Goal: Task Accomplishment & Management: Use online tool/utility

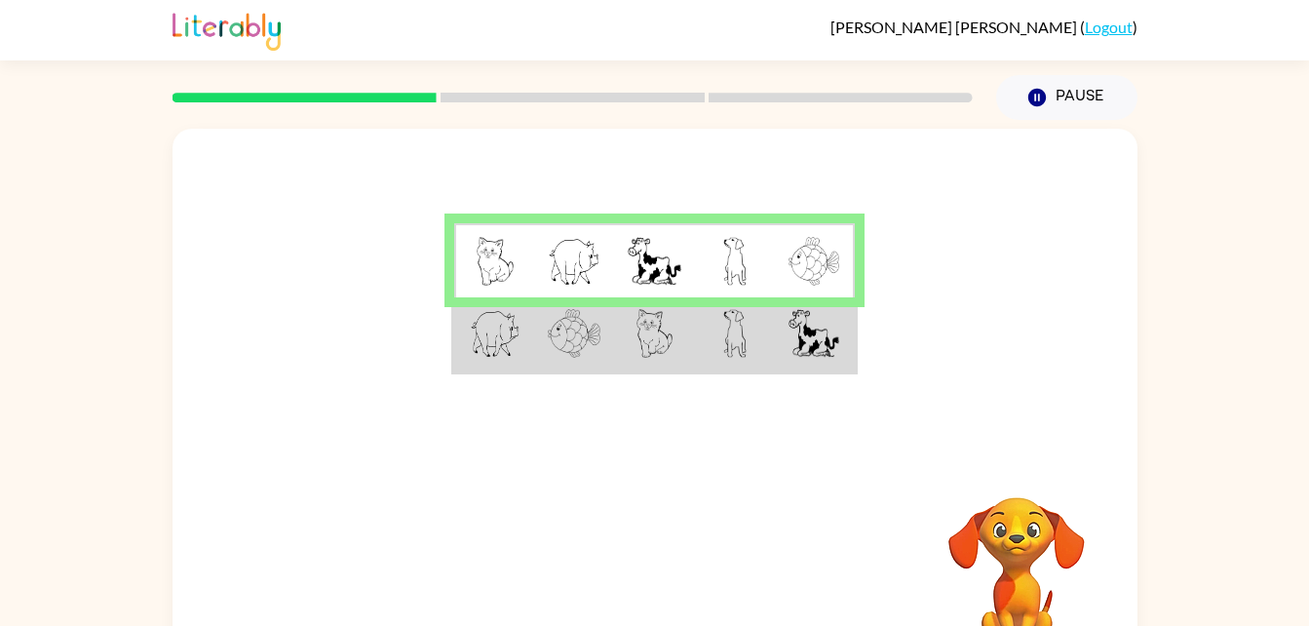
drag, startPoint x: 0, startPoint y: 0, endPoint x: 688, endPoint y: 439, distance: 816.3
click at [688, 439] on div "Your browser must support playing .mp4 files to use Literably. Please try using…" at bounding box center [654, 407] width 965 height 556
click at [569, 265] on img at bounding box center [574, 261] width 53 height 49
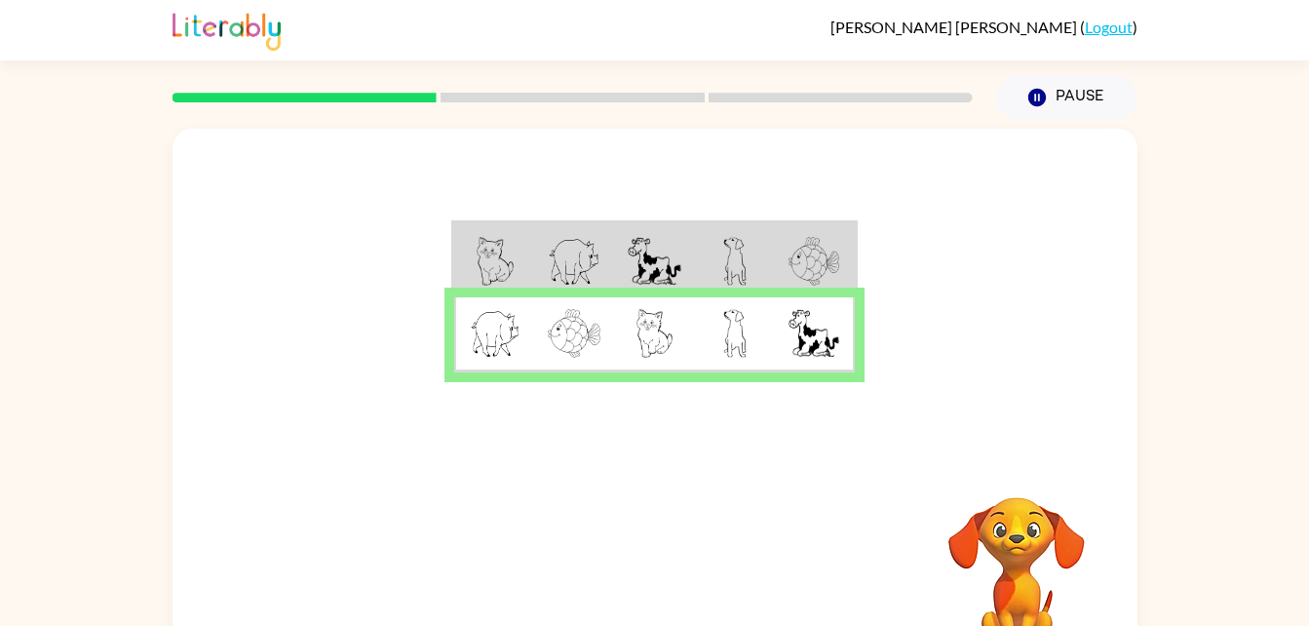
click at [514, 430] on div at bounding box center [654, 292] width 965 height 327
click at [681, 580] on button "button" at bounding box center [654, 575] width 125 height 71
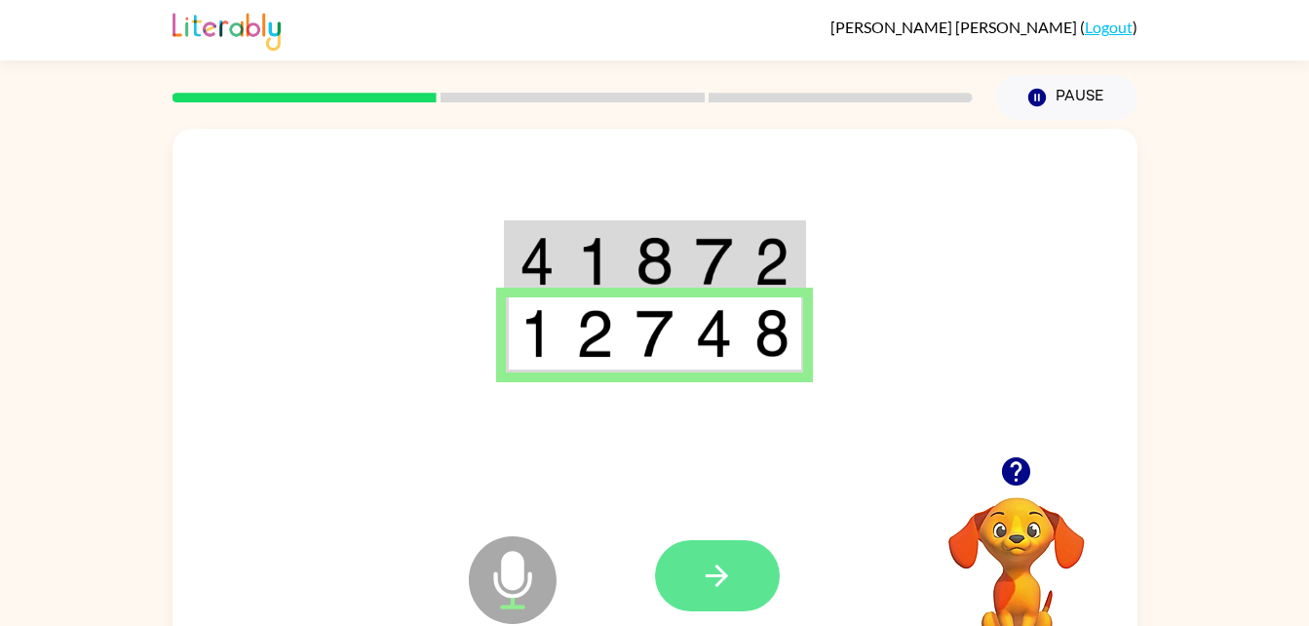
click at [741, 561] on button "button" at bounding box center [717, 575] width 125 height 71
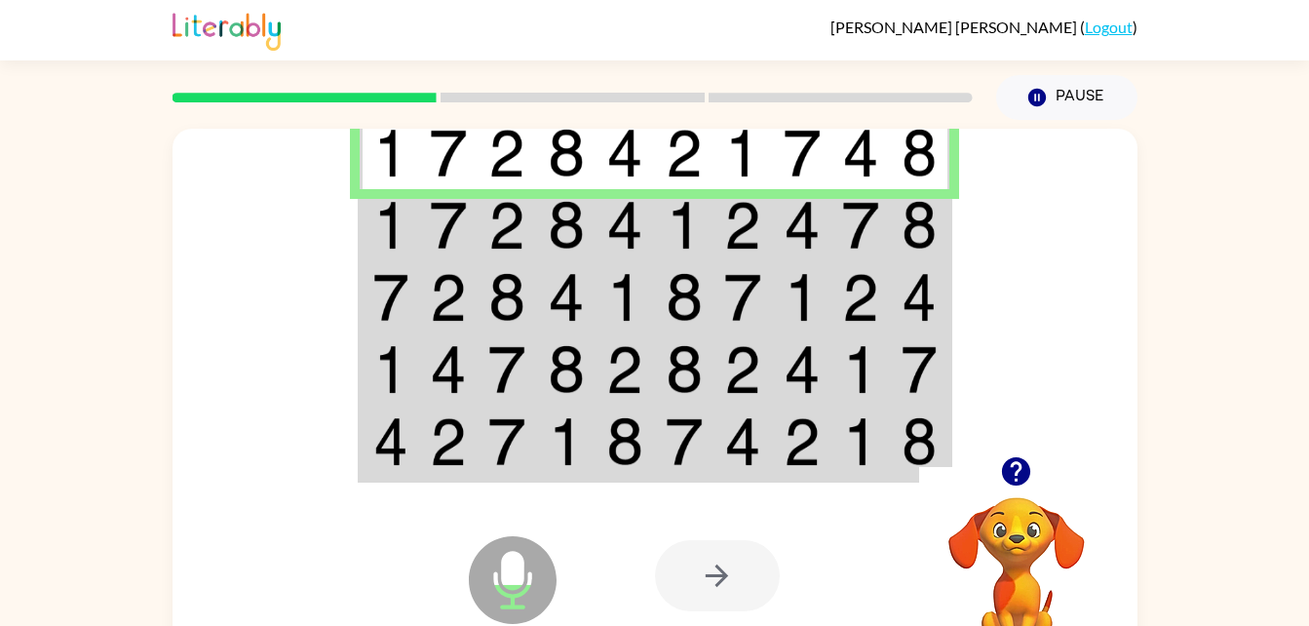
click at [360, 234] on td at bounding box center [389, 225] width 59 height 72
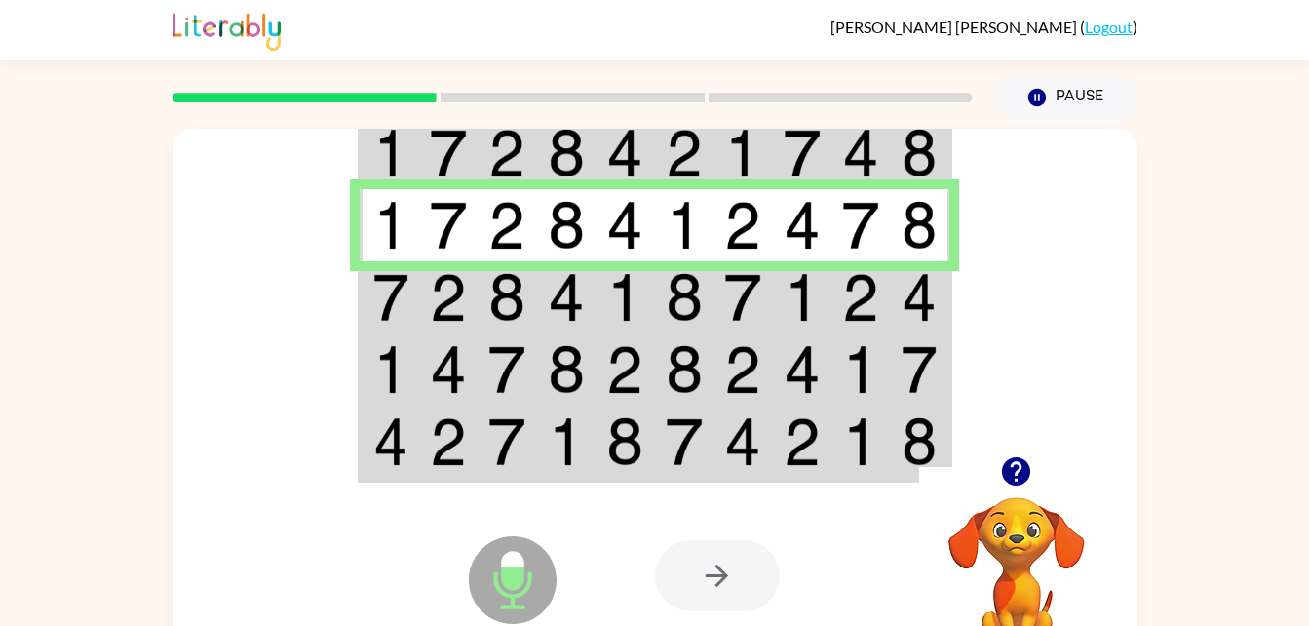
click at [441, 313] on img at bounding box center [448, 297] width 37 height 49
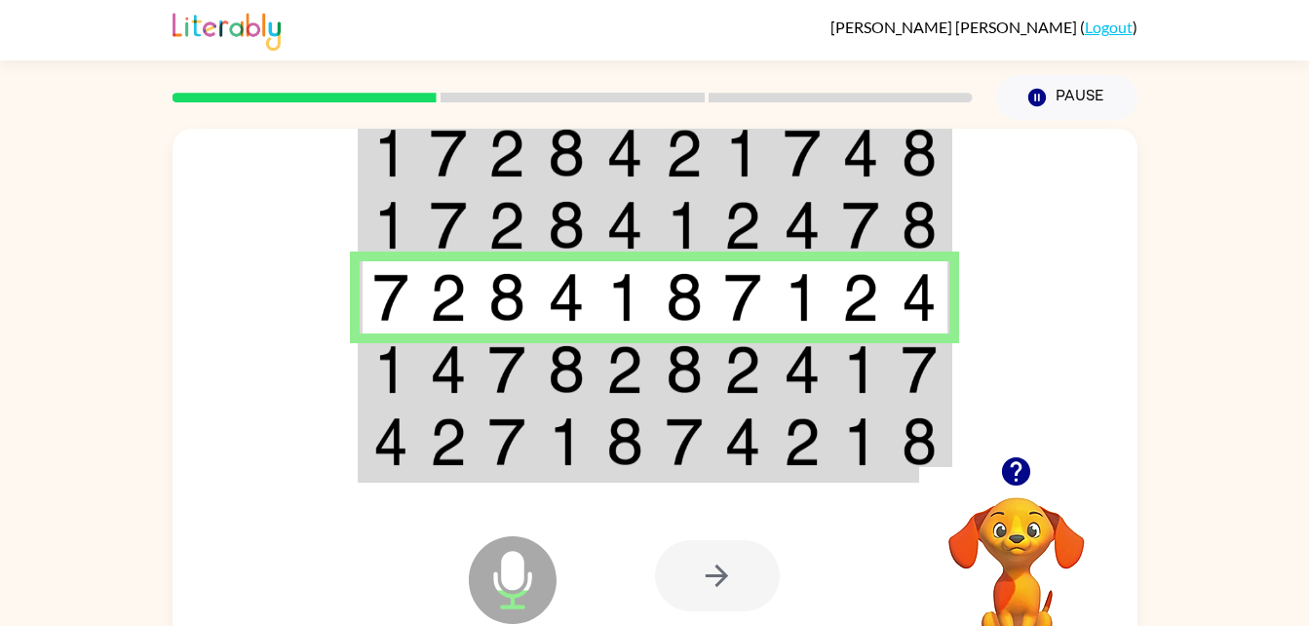
click at [376, 381] on img at bounding box center [390, 369] width 35 height 49
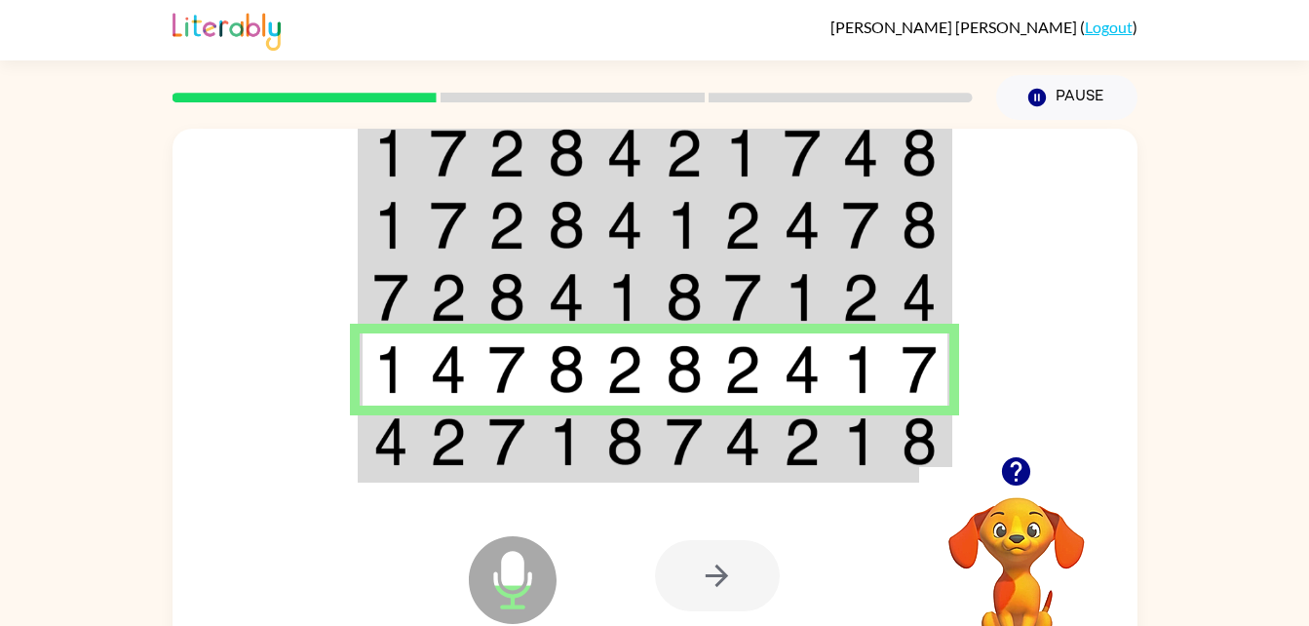
click at [624, 394] on img at bounding box center [624, 369] width 37 height 49
click at [441, 431] on img at bounding box center [448, 441] width 37 height 49
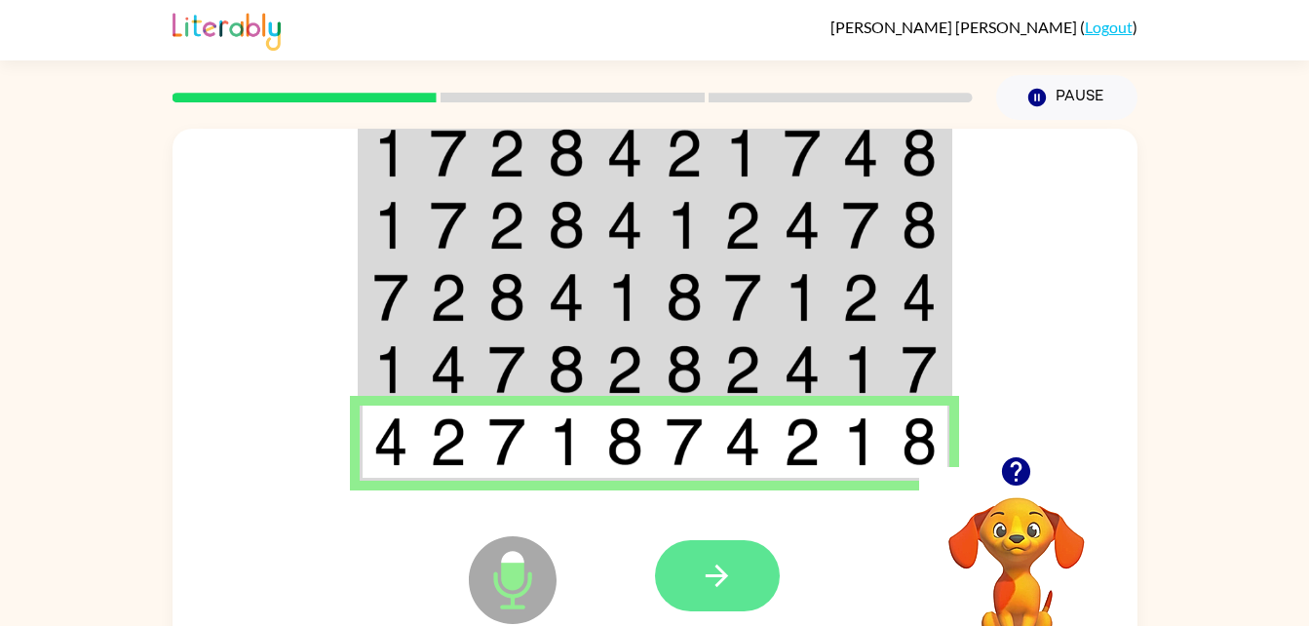
click at [705, 590] on icon "button" at bounding box center [717, 575] width 34 height 34
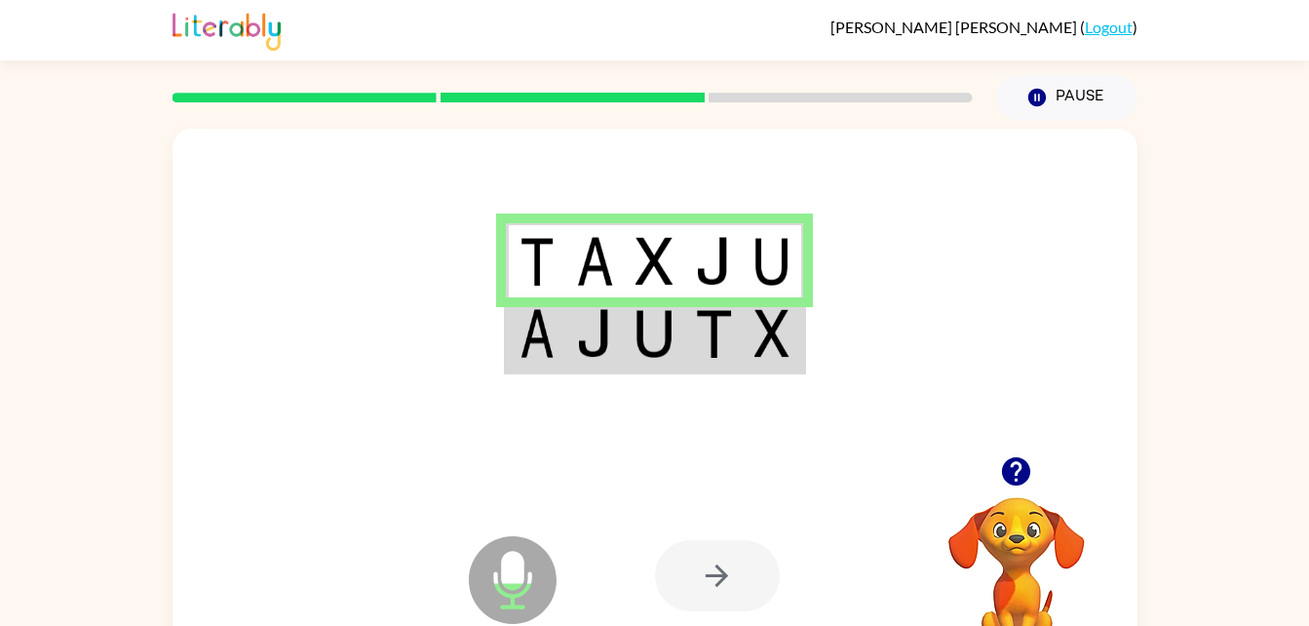
click at [568, 348] on td at bounding box center [594, 334] width 59 height 75
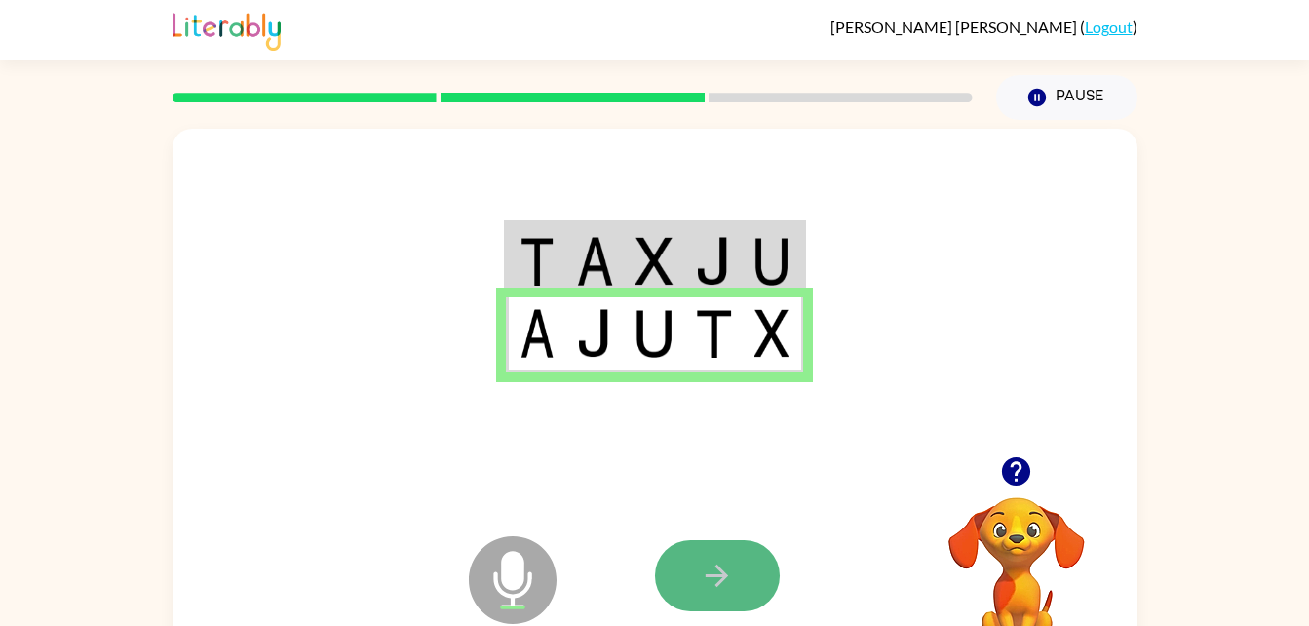
drag, startPoint x: 670, startPoint y: 560, endPoint x: 656, endPoint y: 563, distance: 14.9
click at [656, 563] on button "button" at bounding box center [717, 575] width 125 height 71
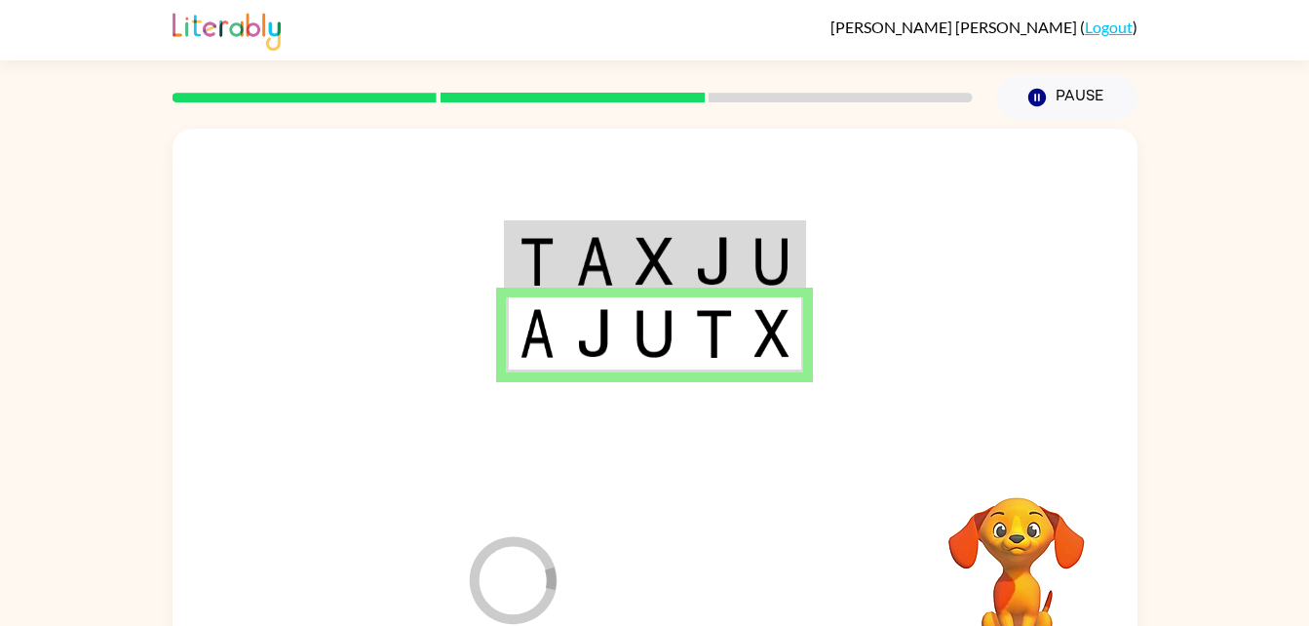
click at [661, 564] on div at bounding box center [798, 575] width 287 height 219
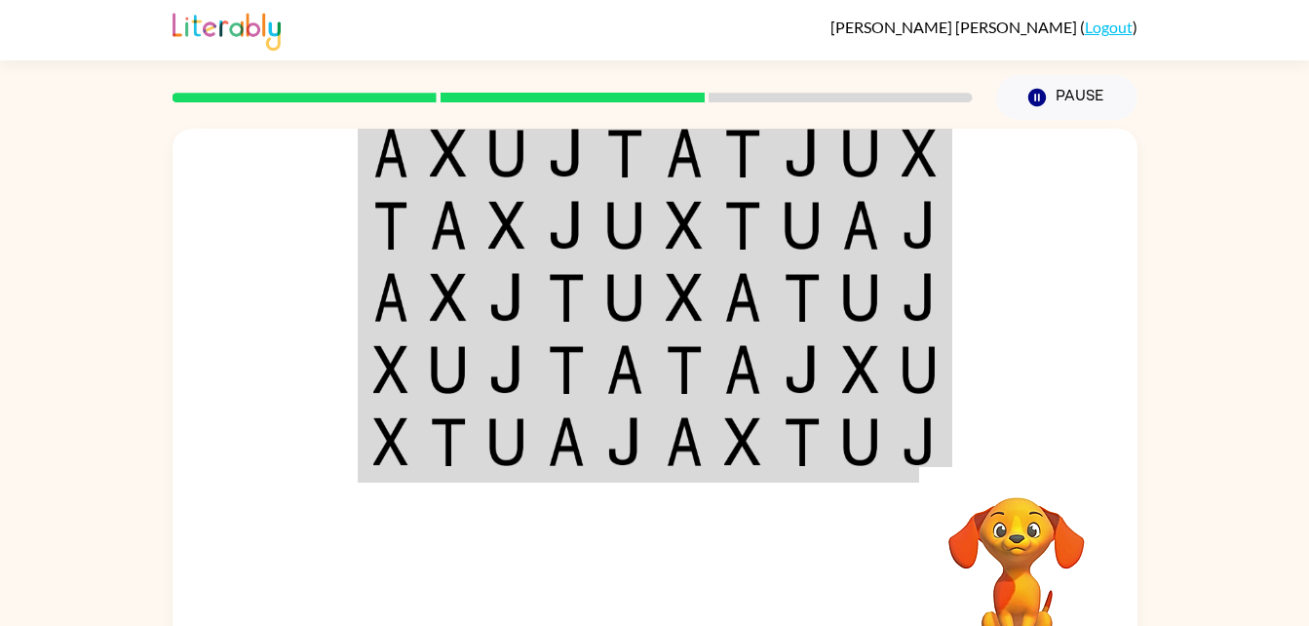
drag, startPoint x: 276, startPoint y: 320, endPoint x: 263, endPoint y: 431, distance: 111.8
click at [263, 431] on div at bounding box center [654, 292] width 965 height 327
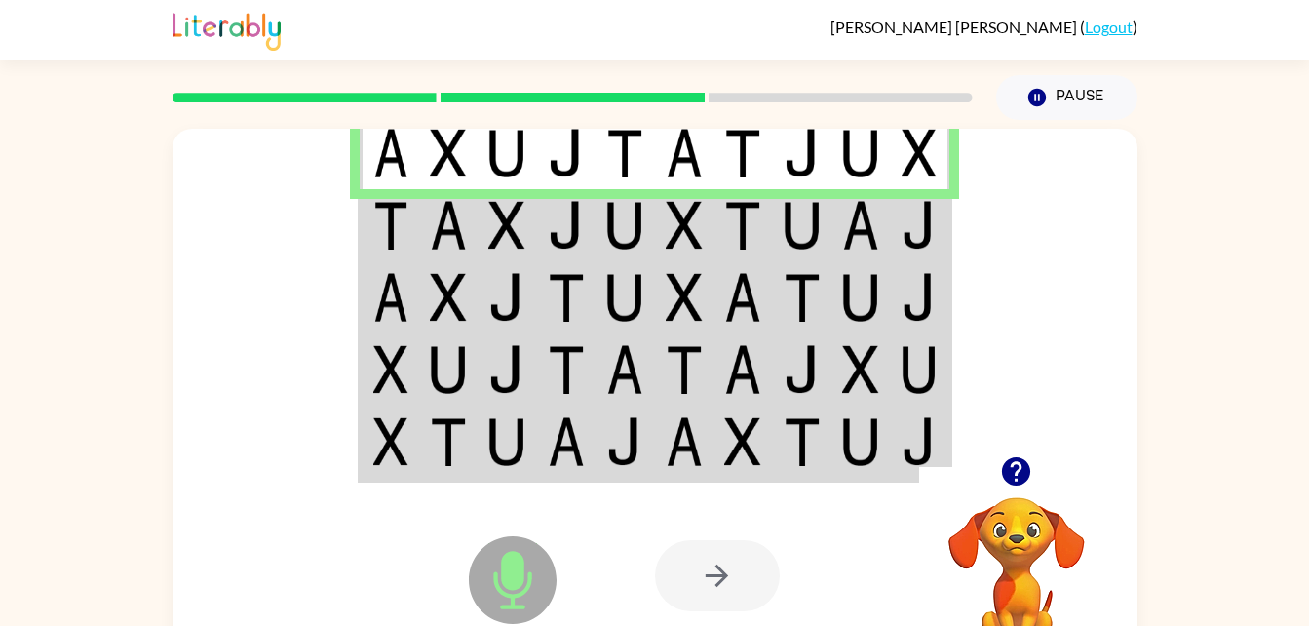
click at [474, 216] on td at bounding box center [448, 225] width 59 height 72
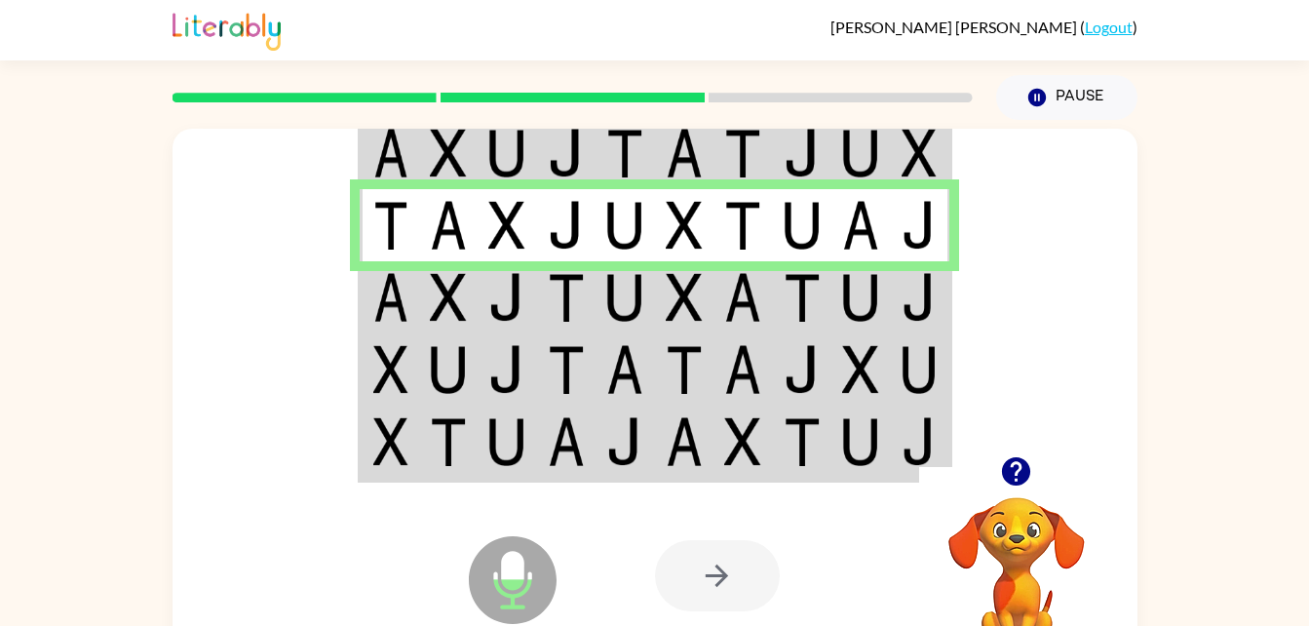
click at [462, 298] on img at bounding box center [448, 297] width 37 height 49
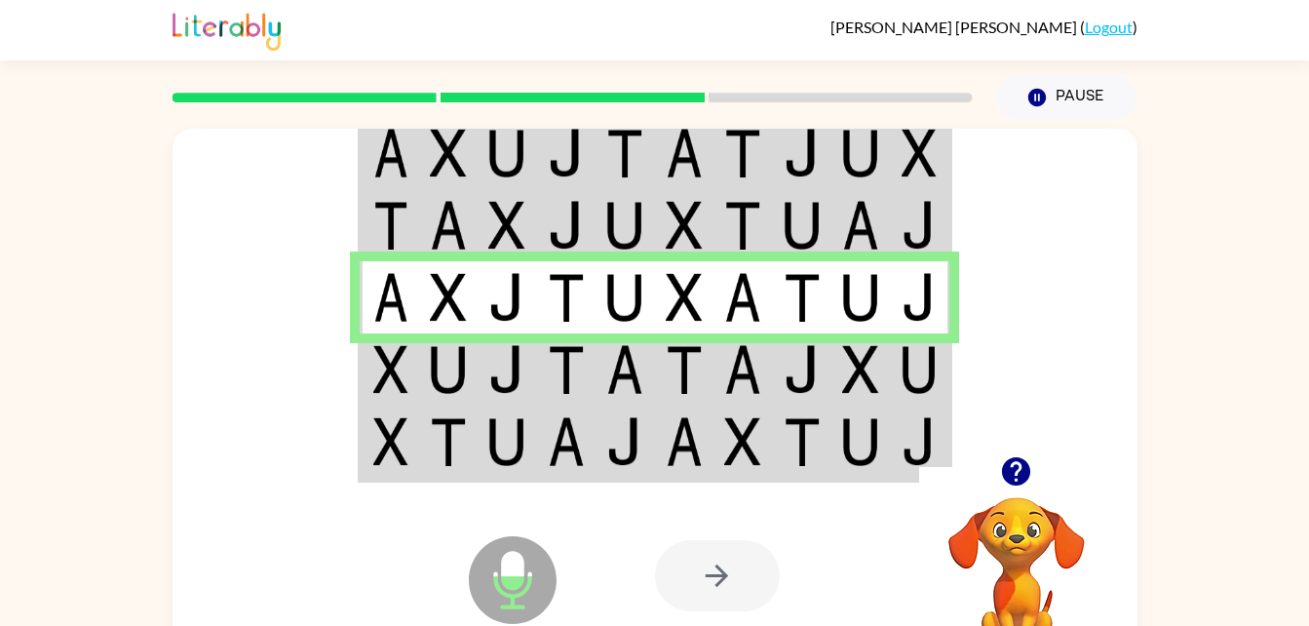
click at [440, 380] on img at bounding box center [448, 369] width 37 height 49
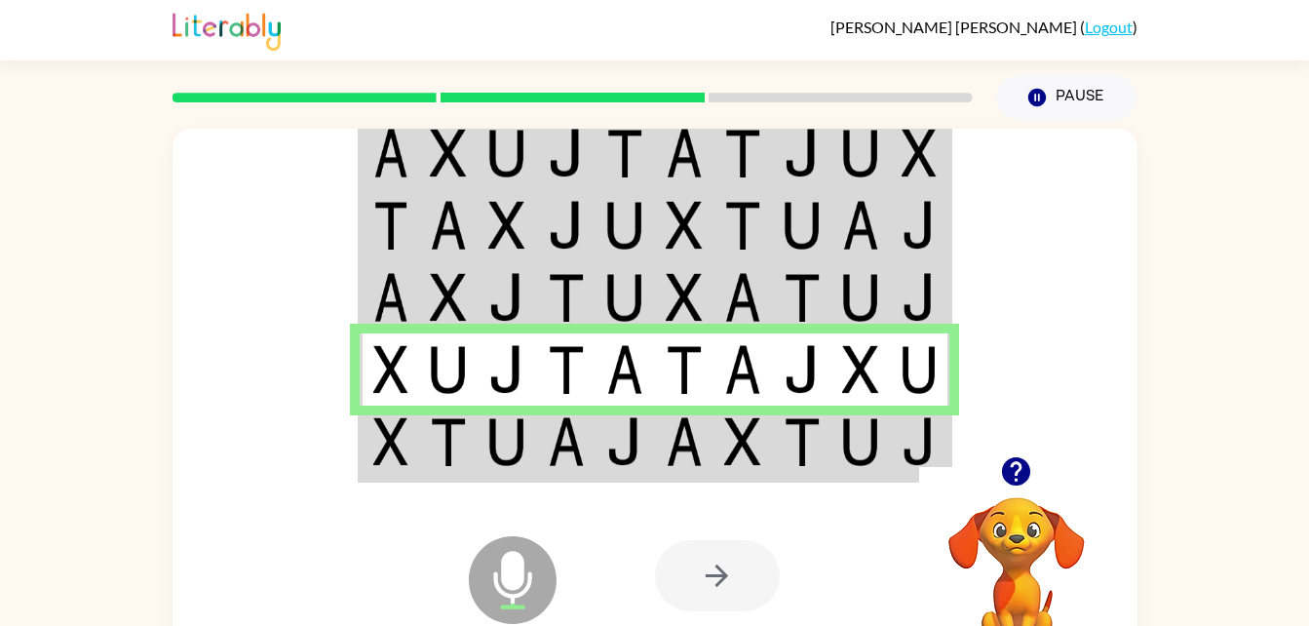
click at [570, 424] on img at bounding box center [566, 441] width 37 height 49
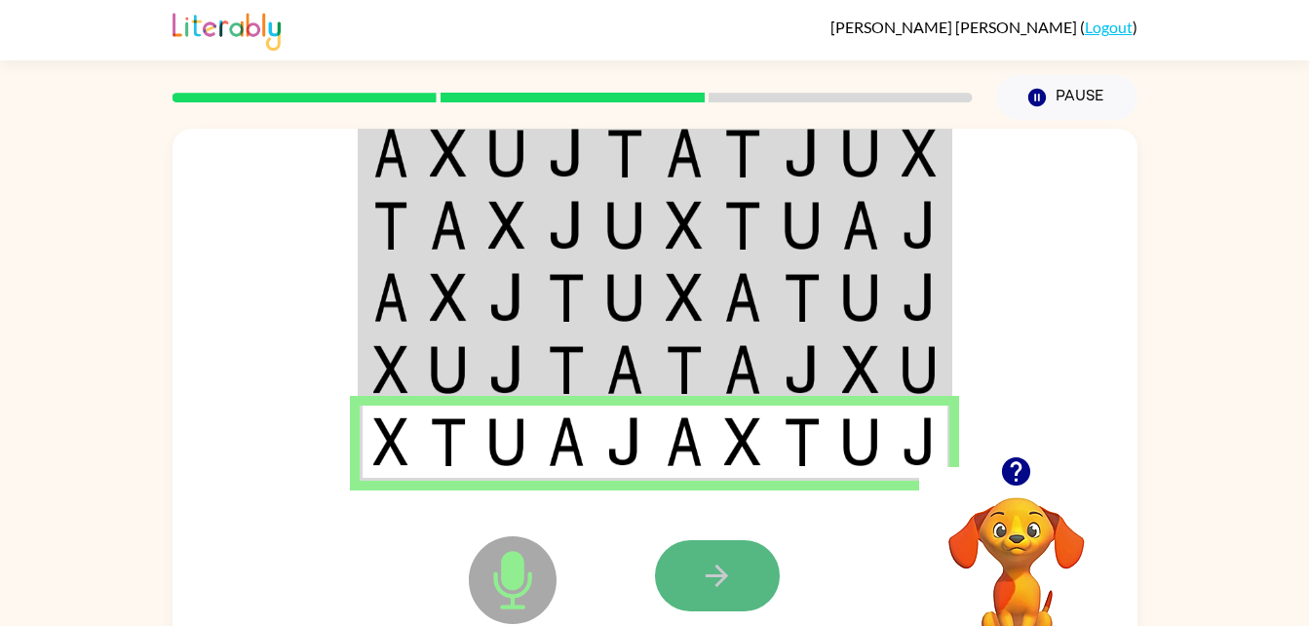
click at [673, 562] on button "button" at bounding box center [717, 575] width 125 height 71
